Goal: Information Seeking & Learning: Learn about a topic

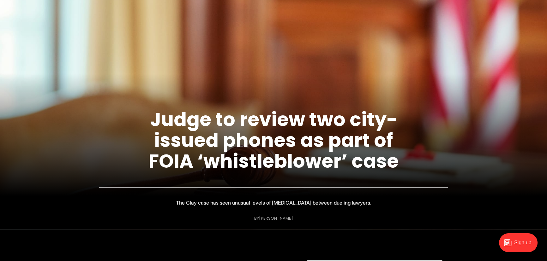
scroll to position [57, 0]
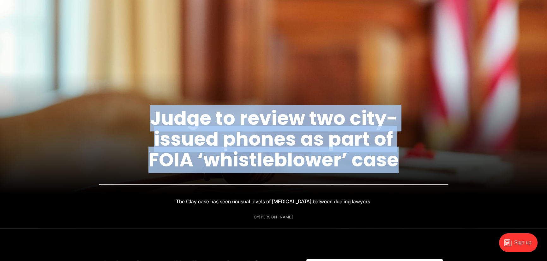
drag, startPoint x: 105, startPoint y: 109, endPoint x: 407, endPoint y: 215, distance: 319.3
click at [407, 215] on figcaption "Judge to review two city-issued phones as part of FOIA ‘whistleblower’ case The…" at bounding box center [273, 151] width 547 height 156
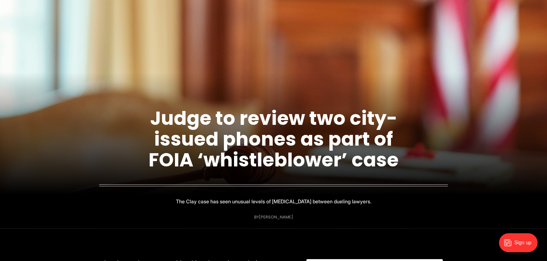
click at [407, 215] on figcaption "Judge to review two city-issued phones as part of FOIA ‘whistleblower’ case The…" at bounding box center [273, 151] width 547 height 156
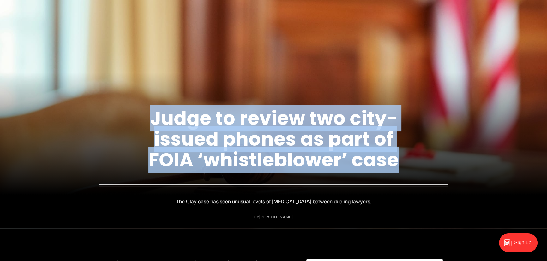
drag, startPoint x: 342, startPoint y: 193, endPoint x: 98, endPoint y: 91, distance: 263.7
click at [119, 91] on figcaption "Judge to review two city-issued phones as part of FOIA ‘whistleblower’ case The…" at bounding box center [273, 151] width 547 height 156
click at [92, 91] on figcaption "Judge to review two city-issued phones as part of FOIA ‘whistleblower’ case The…" at bounding box center [273, 151] width 547 height 156
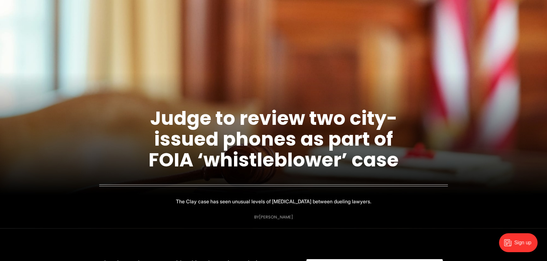
click at [91, 92] on figcaption "Judge to review two city-issued phones as part of FOIA ‘whistleblower’ case The…" at bounding box center [273, 151] width 547 height 156
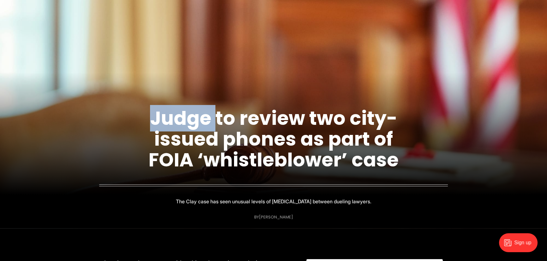
click at [91, 92] on figcaption "Judge to review two city-issued phones as part of FOIA ‘whistleblower’ case The…" at bounding box center [273, 151] width 547 height 156
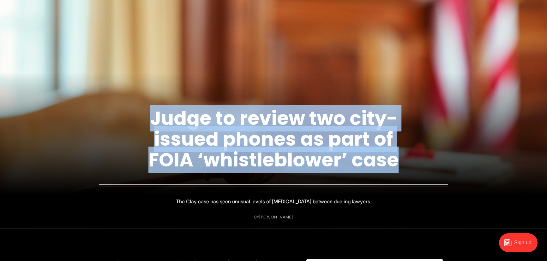
click at [91, 92] on figcaption "Judge to review two city-issued phones as part of FOIA ‘whistleblower’ case The…" at bounding box center [273, 151] width 547 height 156
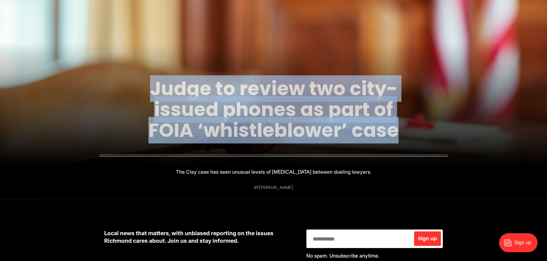
scroll to position [115, 0]
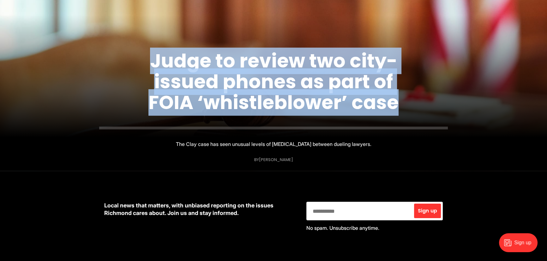
click at [98, 86] on figcaption "Judge to review two city-issued phones as part of FOIA ‘whistleblower’ case The…" at bounding box center [273, 93] width 547 height 156
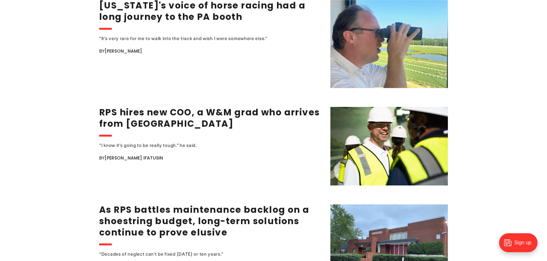
scroll to position [889, 0]
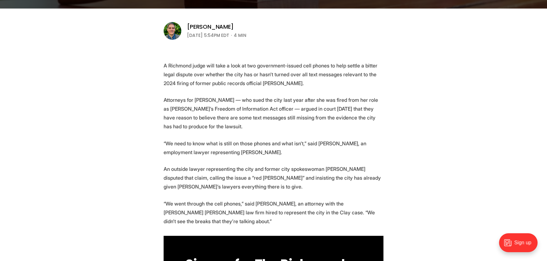
scroll to position [201, 0]
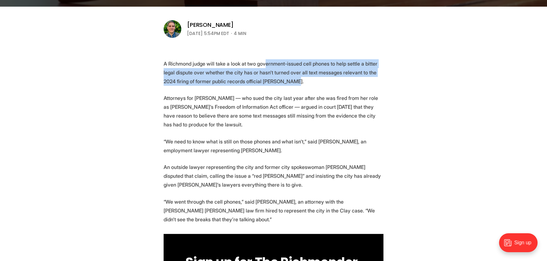
drag, startPoint x: 270, startPoint y: 60, endPoint x: 289, endPoint y: 80, distance: 27.7
click at [289, 80] on p "A Richmond judge will take a look at two government-issued cell phones to help …" at bounding box center [273, 72] width 220 height 27
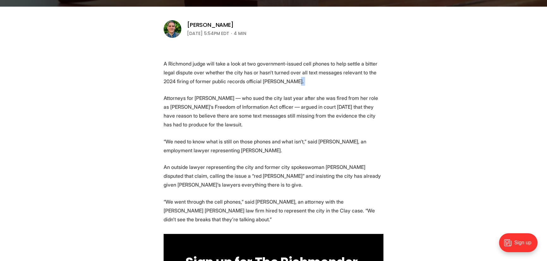
click at [289, 80] on p "A Richmond judge will take a look at two government-issued cell phones to help …" at bounding box center [273, 72] width 220 height 27
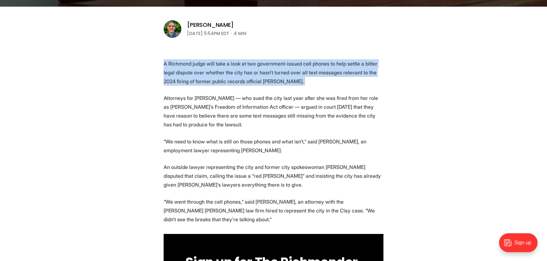
click at [289, 80] on p "A Richmond judge will take a look at two government-issued cell phones to help …" at bounding box center [273, 72] width 220 height 27
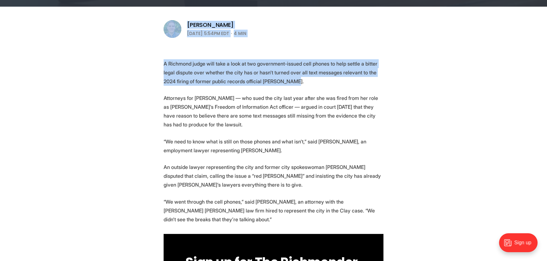
drag, startPoint x: 329, startPoint y: 19, endPoint x: 329, endPoint y: 84, distance: 65.0
click at [329, 84] on p "A Richmond judge will take a look at two government-issued cell phones to help …" at bounding box center [273, 72] width 220 height 27
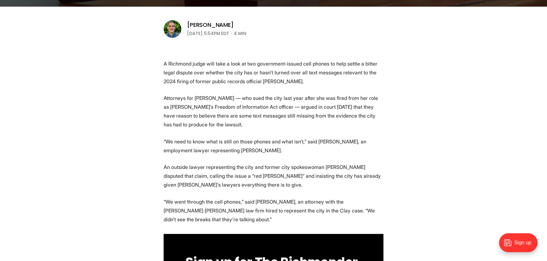
drag, startPoint x: 328, startPoint y: 80, endPoint x: 318, endPoint y: 80, distance: 9.5
click at [318, 80] on p "A Richmond judge will take a look at two government-issued cell phones to help …" at bounding box center [273, 72] width 220 height 27
drag, startPoint x: 318, startPoint y: 80, endPoint x: 313, endPoint y: 80, distance: 5.4
click at [313, 80] on p "A Richmond judge will take a look at two government-issued cell phones to help …" at bounding box center [273, 72] width 220 height 27
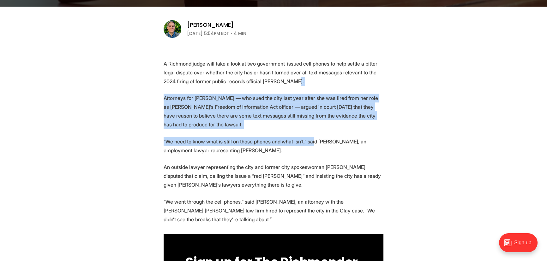
drag, startPoint x: 312, startPoint y: 132, endPoint x: 309, endPoint y: 137, distance: 5.8
click at [313, 126] on p "Attorneys for [PERSON_NAME] — who sued the city last year after she was fired f…" at bounding box center [273, 111] width 220 height 35
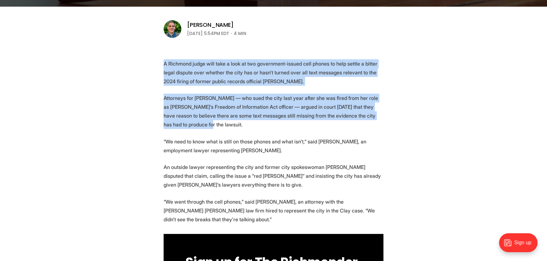
drag, startPoint x: 156, startPoint y: 63, endPoint x: 225, endPoint y: 125, distance: 92.5
click at [225, 125] on p "Attorneys for [PERSON_NAME] — who sued the city last year after she was fired f…" at bounding box center [273, 111] width 220 height 35
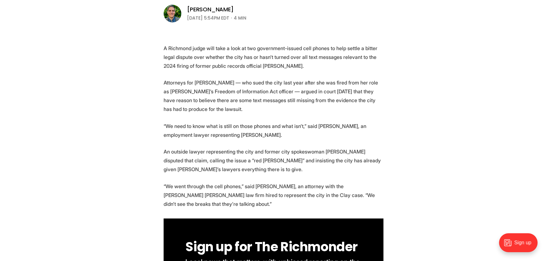
scroll to position [229, 0]
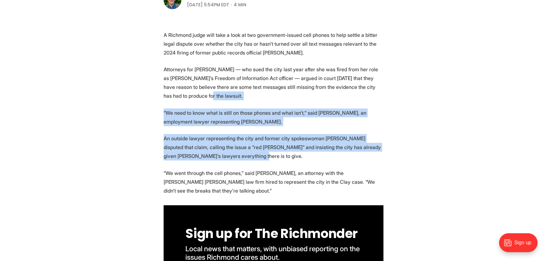
drag, startPoint x: 254, startPoint y: 123, endPoint x: 263, endPoint y: 154, distance: 32.3
click at [263, 154] on p "An outside lawyer representing the city and former city spokeswoman [PERSON_NAM…" at bounding box center [273, 147] width 220 height 27
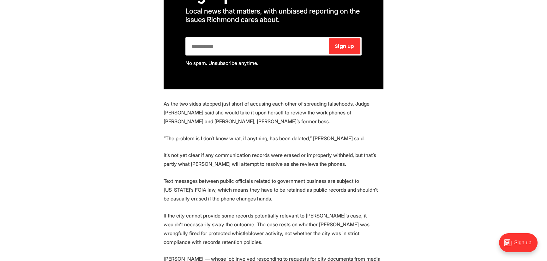
scroll to position [516, 0]
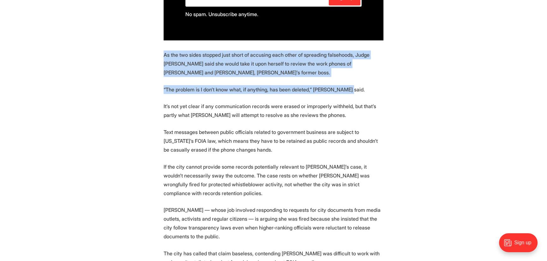
drag, startPoint x: 166, startPoint y: 55, endPoint x: 400, endPoint y: 93, distance: 237.0
click at [401, 94] on section "A Richmond judge will take a look at two government-issued cell phones to help …" at bounding box center [273, 249] width 547 height 1027
click at [385, 88] on section "A Richmond judge will take a look at two government-issued cell phones to help …" at bounding box center [273, 249] width 547 height 1027
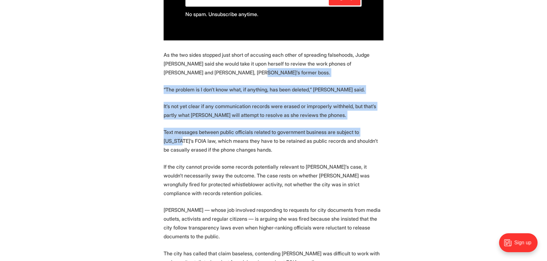
drag, startPoint x: 370, startPoint y: 80, endPoint x: 371, endPoint y: 125, distance: 45.5
click at [371, 125] on section "A Richmond judge will take a look at two government-issued cell phones to help …" at bounding box center [273, 249] width 547 height 1027
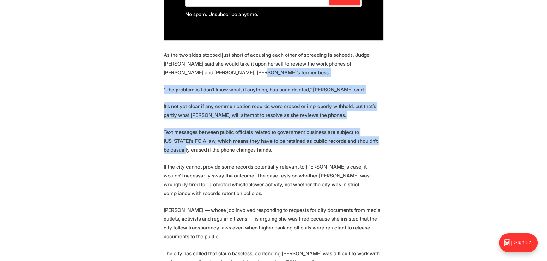
drag, startPoint x: 367, startPoint y: 125, endPoint x: 343, endPoint y: 76, distance: 53.8
click at [343, 76] on section "A Richmond judge will take a look at two government-issued cell phones to help …" at bounding box center [273, 249] width 547 height 1027
click at [343, 76] on p "As the two sides stopped just short of accusing each other of spreading falseho…" at bounding box center [273, 63] width 220 height 27
drag, startPoint x: 338, startPoint y: 76, endPoint x: 331, endPoint y: 152, distance: 76.1
click at [331, 152] on section "A Richmond judge will take a look at two government-issued cell phones to help …" at bounding box center [273, 249] width 547 height 1027
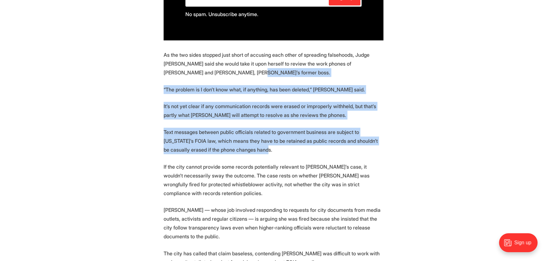
click at [331, 152] on p "Text messages between public officials related to government business are subje…" at bounding box center [273, 141] width 220 height 27
drag, startPoint x: 331, startPoint y: 152, endPoint x: 266, endPoint y: 75, distance: 100.3
click at [266, 75] on section "A Richmond judge will take a look at two government-issued cell phones to help …" at bounding box center [273, 249] width 547 height 1027
click at [266, 75] on p "As the two sides stopped just short of accusing each other of spreading falseho…" at bounding box center [273, 63] width 220 height 27
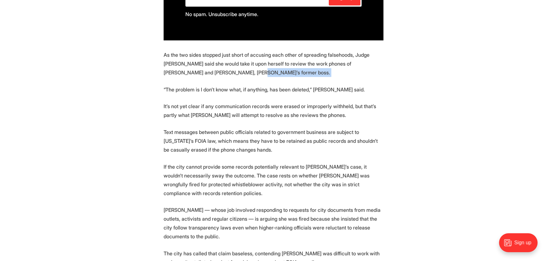
click at [266, 75] on p "As the two sides stopped just short of accusing each other of spreading falseho…" at bounding box center [273, 63] width 220 height 27
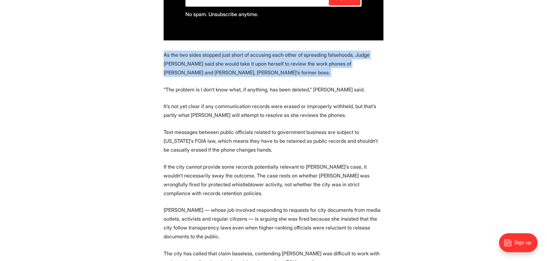
click at [266, 75] on p "As the two sides stopped just short of accusing each other of spreading falseho…" at bounding box center [273, 63] width 220 height 27
click at [268, 74] on p "As the two sides stopped just short of accusing each other of spreading falseho…" at bounding box center [273, 63] width 220 height 27
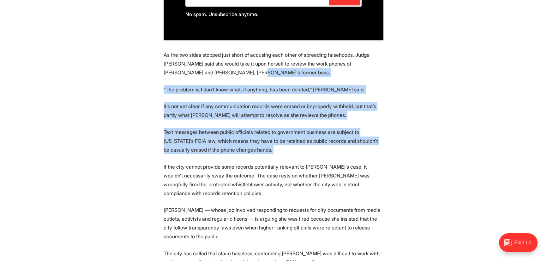
drag, startPoint x: 268, startPoint y: 74, endPoint x: 295, endPoint y: 154, distance: 85.2
click at [295, 154] on section "A Richmond judge will take a look at two government-issued cell phones to help …" at bounding box center [273, 249] width 547 height 1027
click at [294, 154] on p "Text messages between public officials related to government business are subje…" at bounding box center [273, 141] width 220 height 27
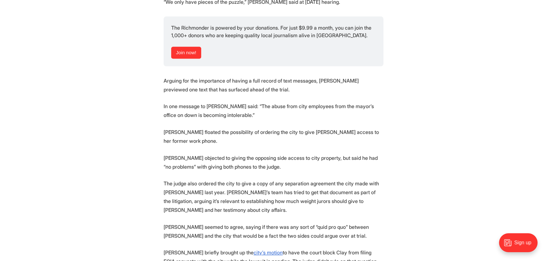
scroll to position [1061, 0]
